Goal: Task Accomplishment & Management: Manage account settings

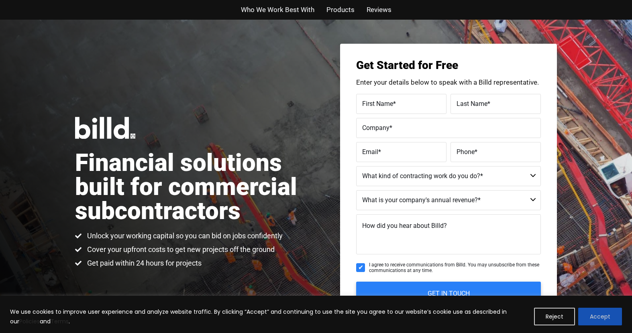
click at [600, 315] on button "Accept" at bounding box center [600, 317] width 44 height 18
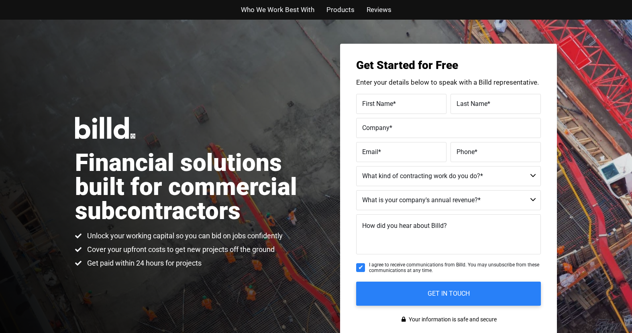
click at [101, 155] on h1 "Financial solutions built for commercial subcontractors" at bounding box center [195, 187] width 241 height 72
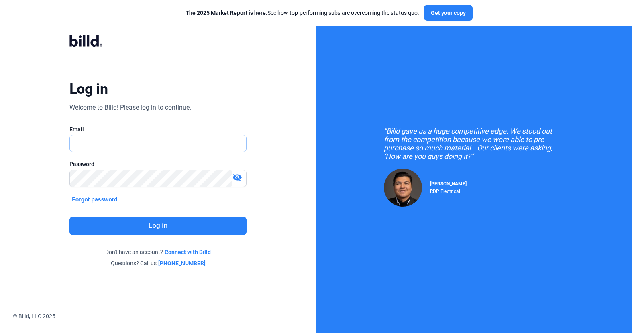
click at [146, 140] on input "text" at bounding box center [158, 143] width 176 height 16
type input "Derek@nwsolar.com"
click at [151, 228] on button "Log in" at bounding box center [157, 226] width 177 height 18
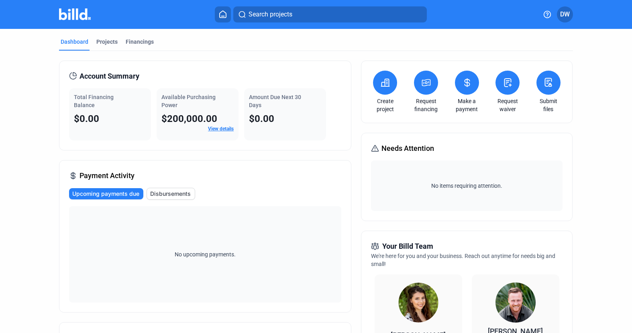
click at [569, 12] on span "DW" at bounding box center [565, 15] width 10 height 10
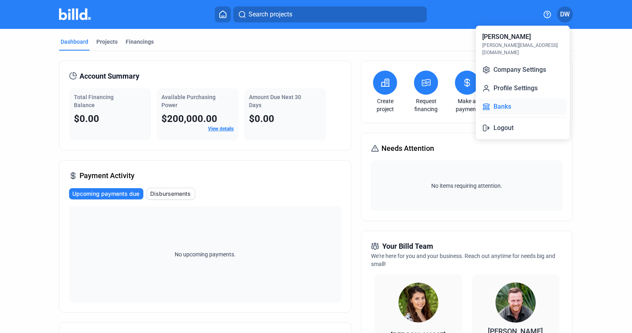
click at [505, 102] on button "Banks" at bounding box center [523, 107] width 88 height 16
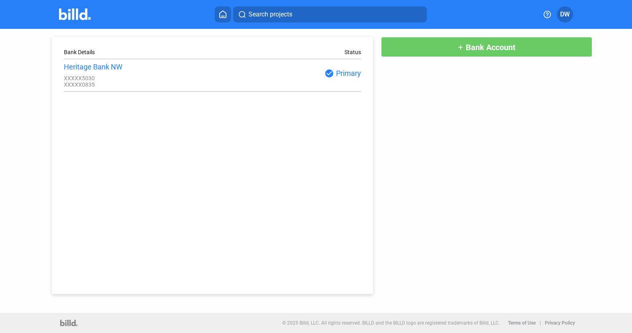
click at [514, 51] on span "Bank Account" at bounding box center [491, 48] width 50 height 10
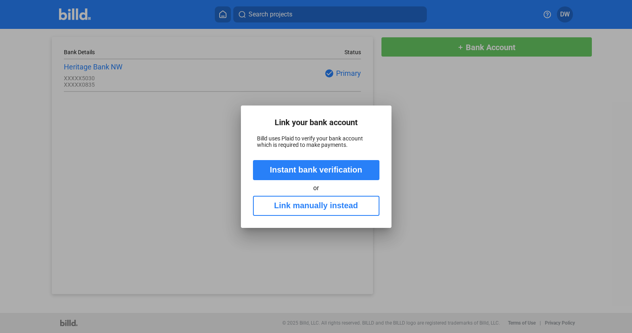
click at [309, 207] on button "Link manually instead" at bounding box center [316, 206] width 126 height 20
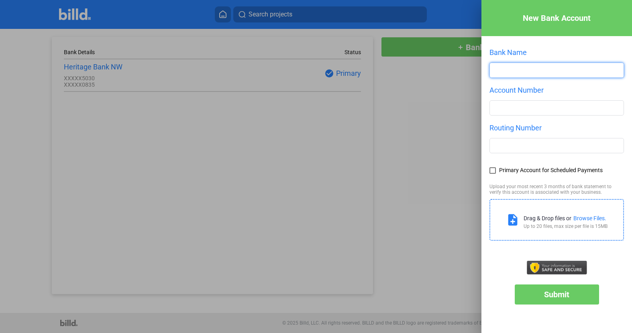
click at [509, 73] on input "text" at bounding box center [557, 70] width 134 height 14
type input "Heritage Bank"
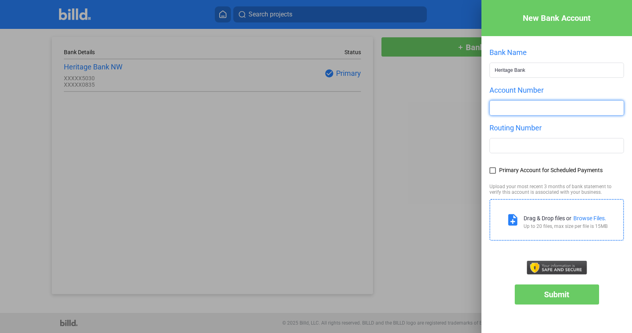
click at [519, 104] on input "number" at bounding box center [557, 108] width 134 height 14
type input "102515030"
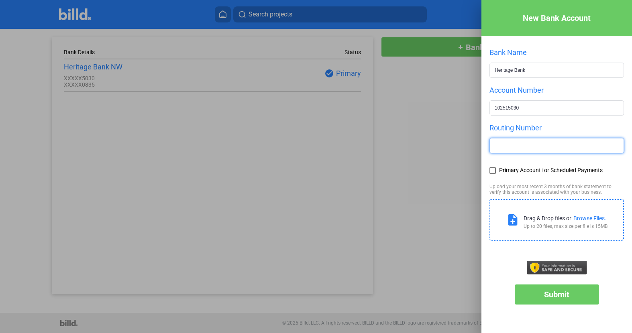
click at [509, 142] on input "text" at bounding box center [557, 146] width 134 height 14
type input "325170835"
click at [494, 169] on span at bounding box center [492, 170] width 6 height 6
click at [0, 0] on input "Primary Account for Scheduled Payments" at bounding box center [0, 0] width 0 height 0
click at [554, 298] on span "Submit" at bounding box center [556, 295] width 25 height 10
